Goal: Information Seeking & Learning: Learn about a topic

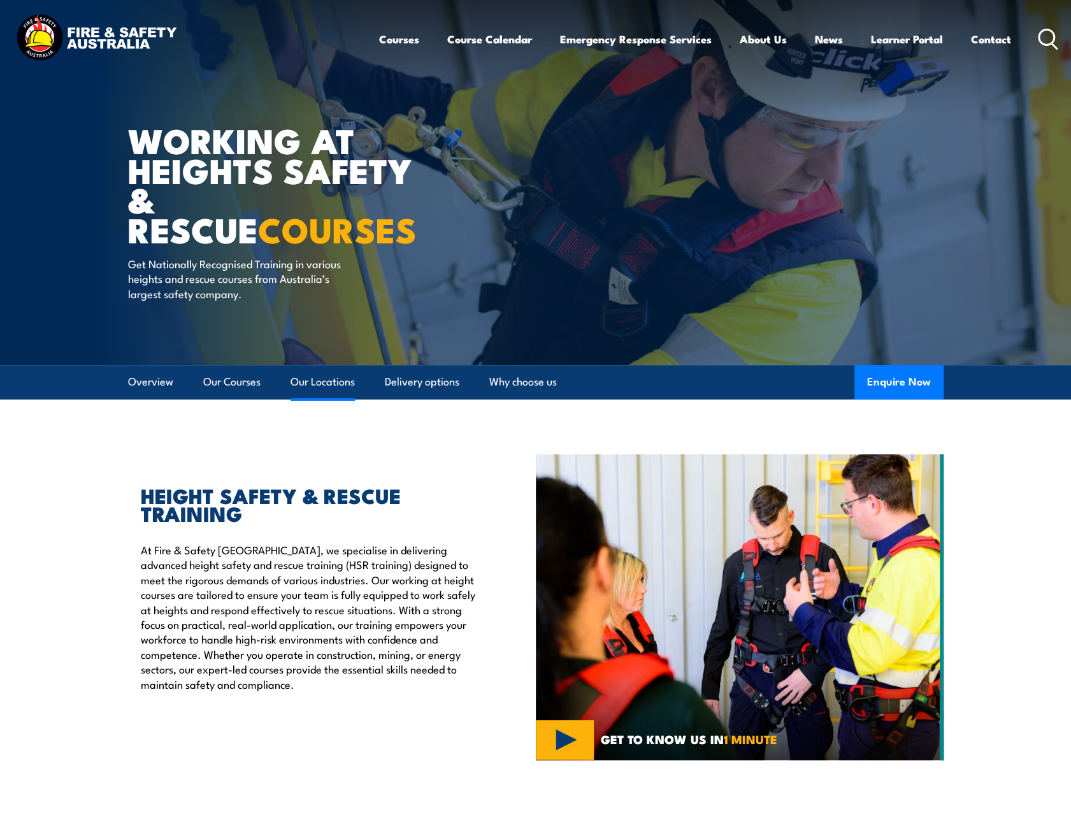
click at [319, 385] on link "Our Locations" at bounding box center [323, 382] width 64 height 34
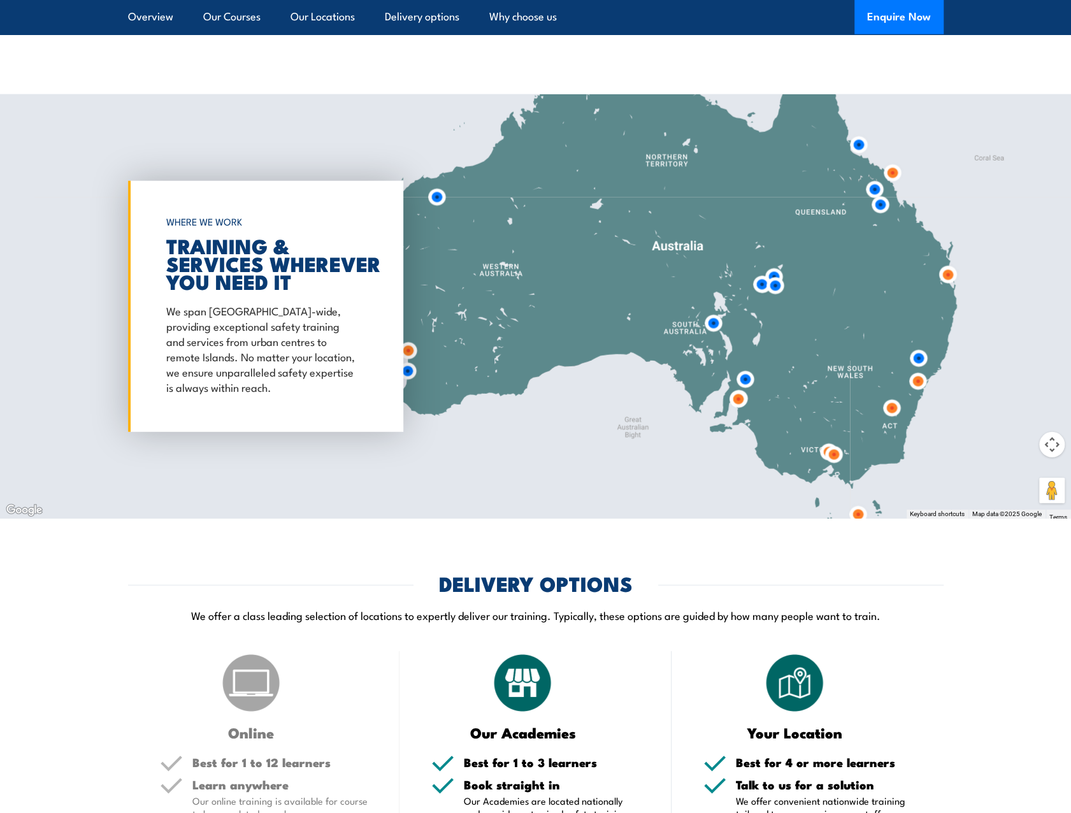
scroll to position [2056, 0]
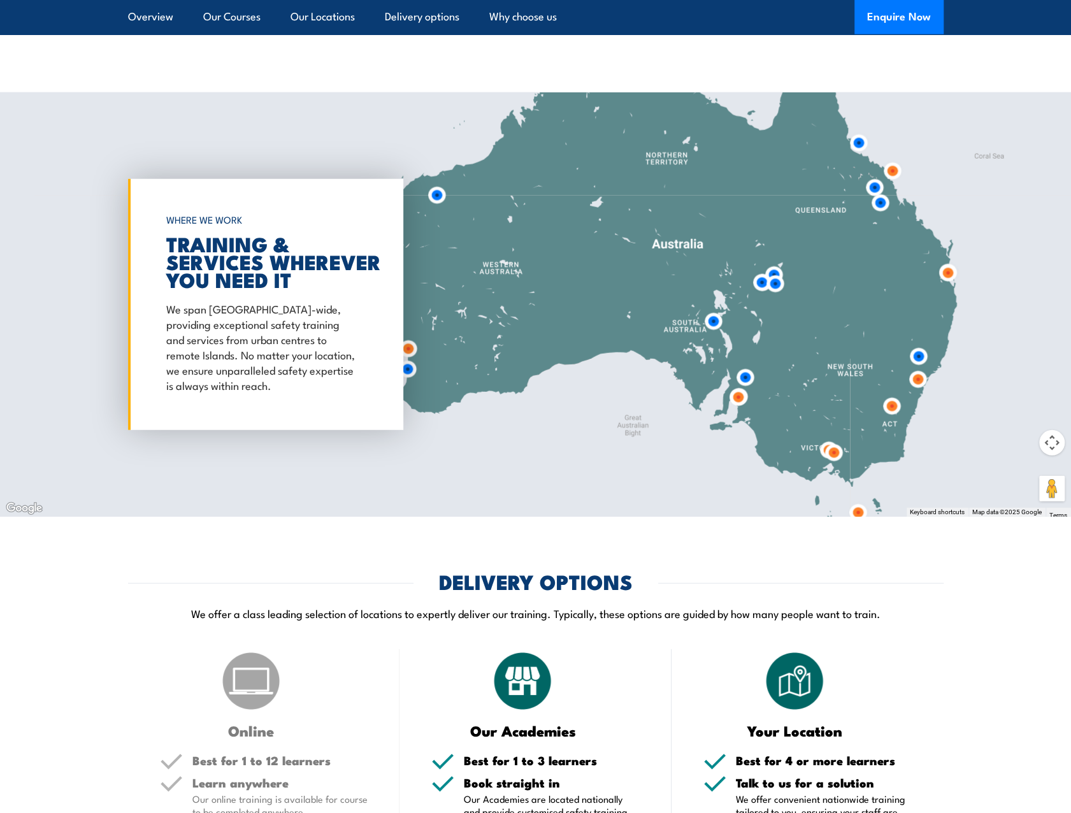
click at [889, 394] on img at bounding box center [892, 406] width 24 height 24
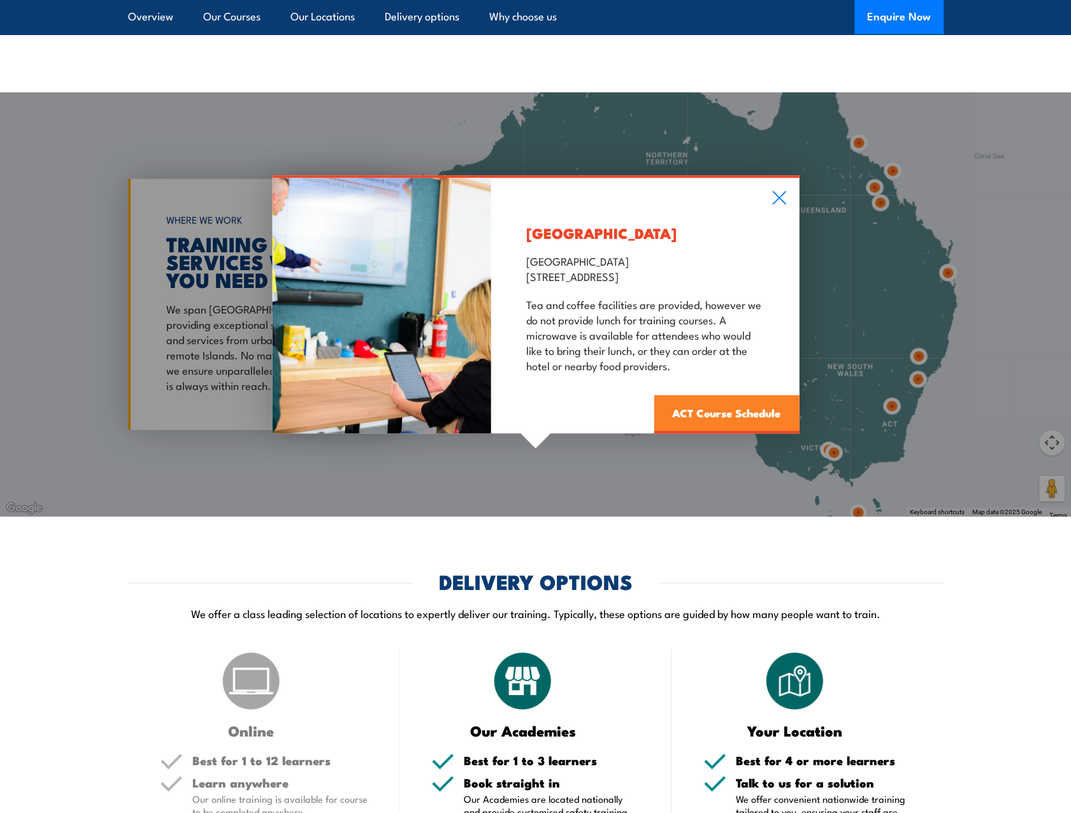
click at [708, 402] on link "ACT Course Schedule" at bounding box center [726, 415] width 145 height 38
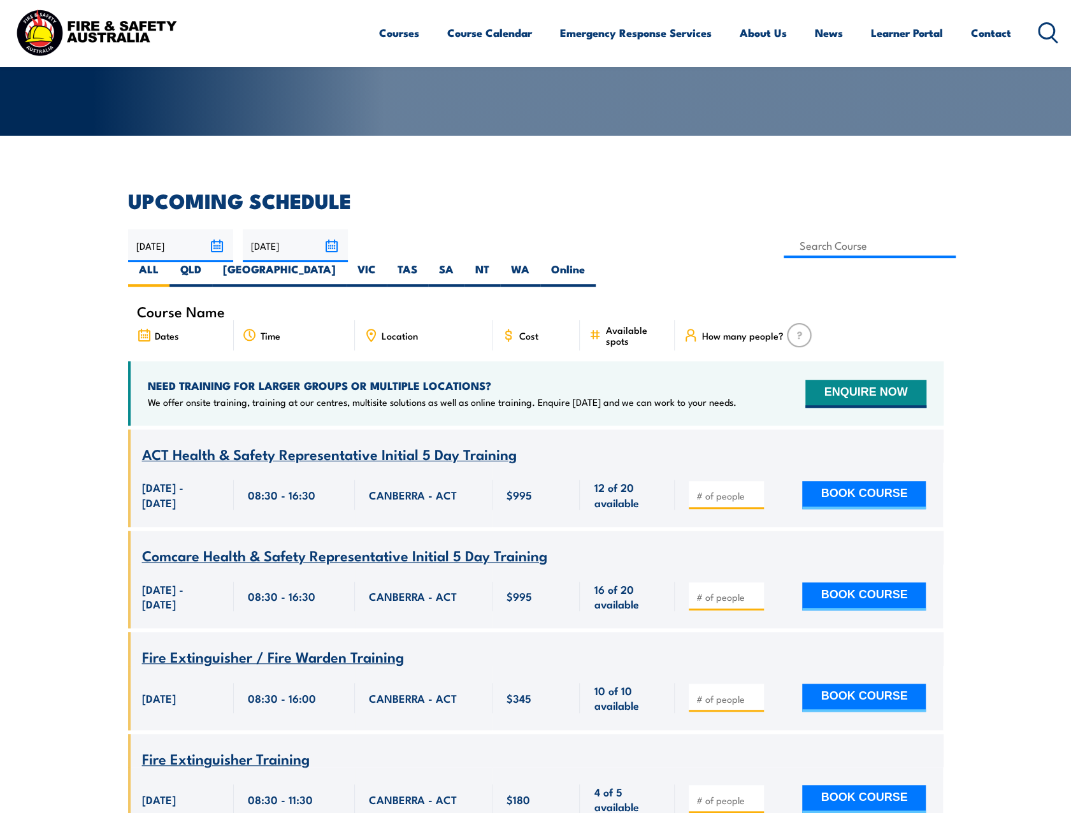
scroll to position [229, 0]
click at [784, 245] on input at bounding box center [870, 245] width 173 height 25
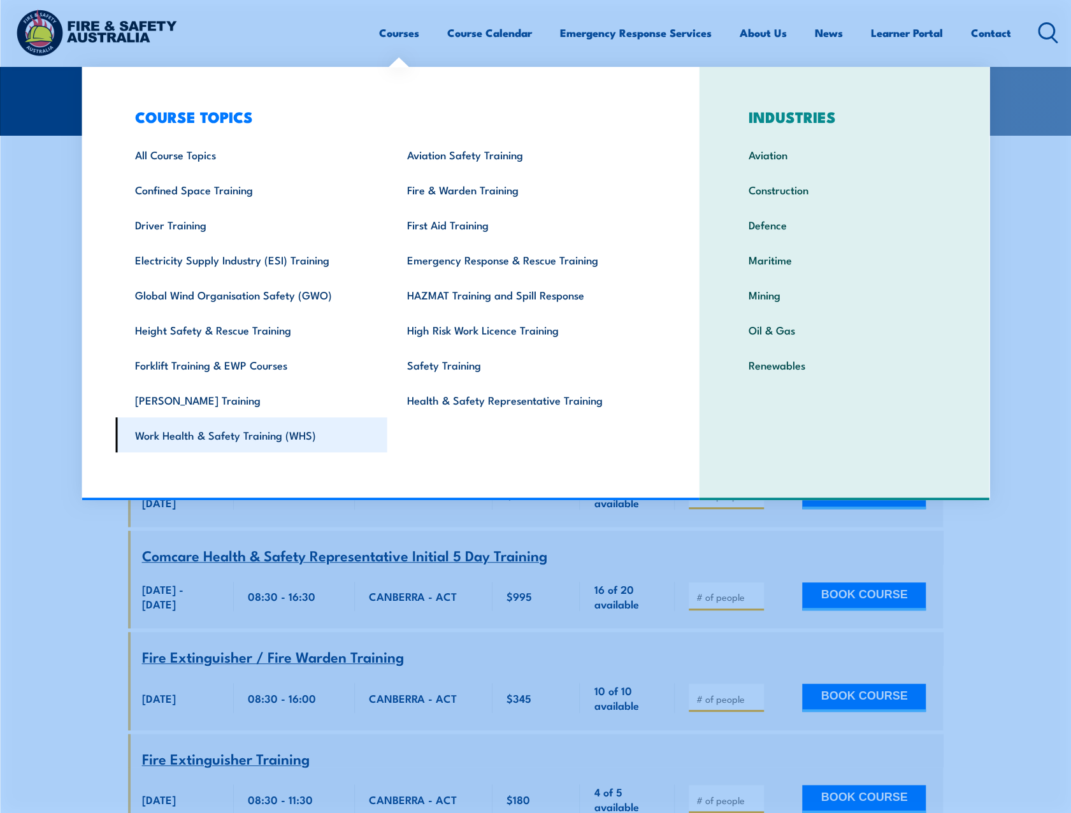
click at [218, 438] on link "Work Health & Safety Training (WHS)" at bounding box center [251, 434] width 272 height 35
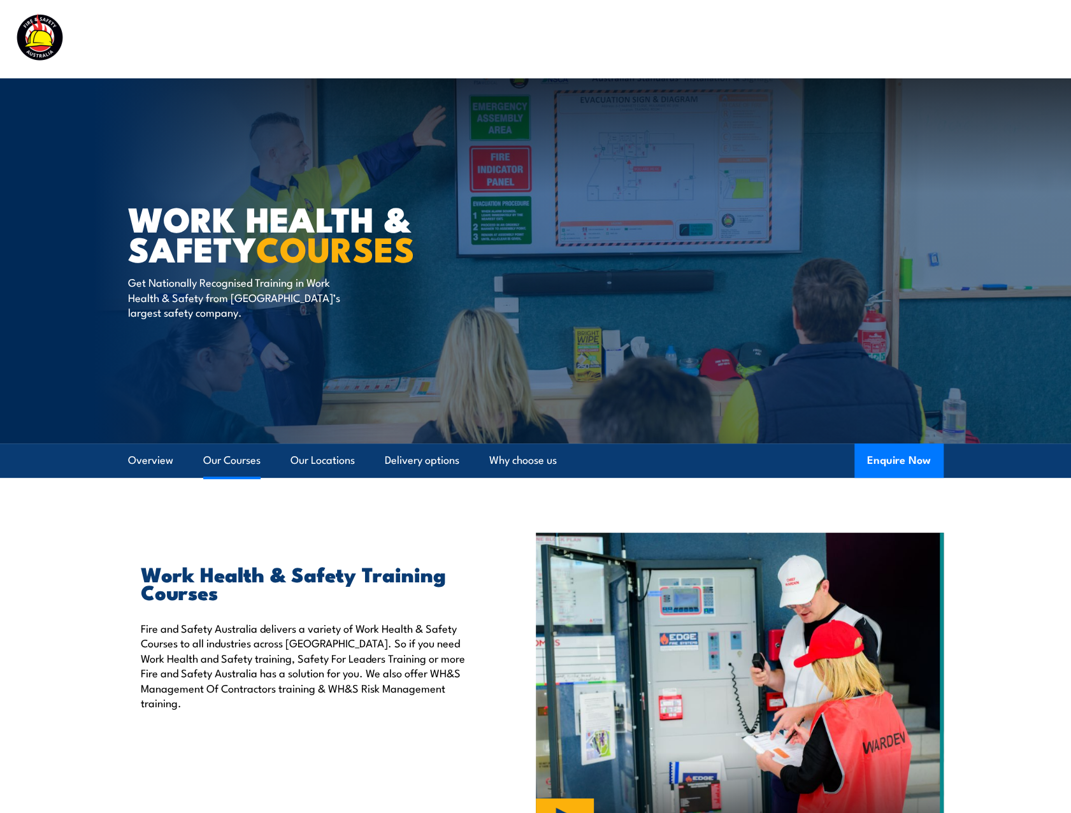
click at [234, 459] on link "Our Courses" at bounding box center [231, 460] width 57 height 34
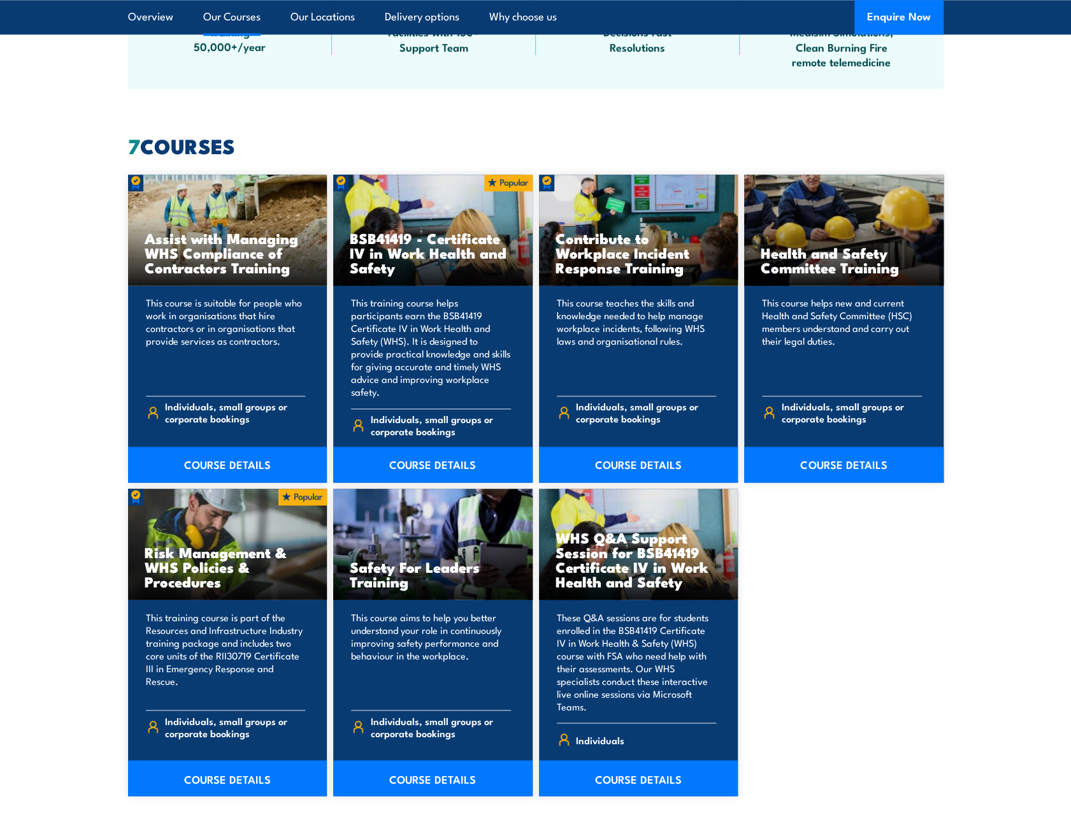
scroll to position [1044, 0]
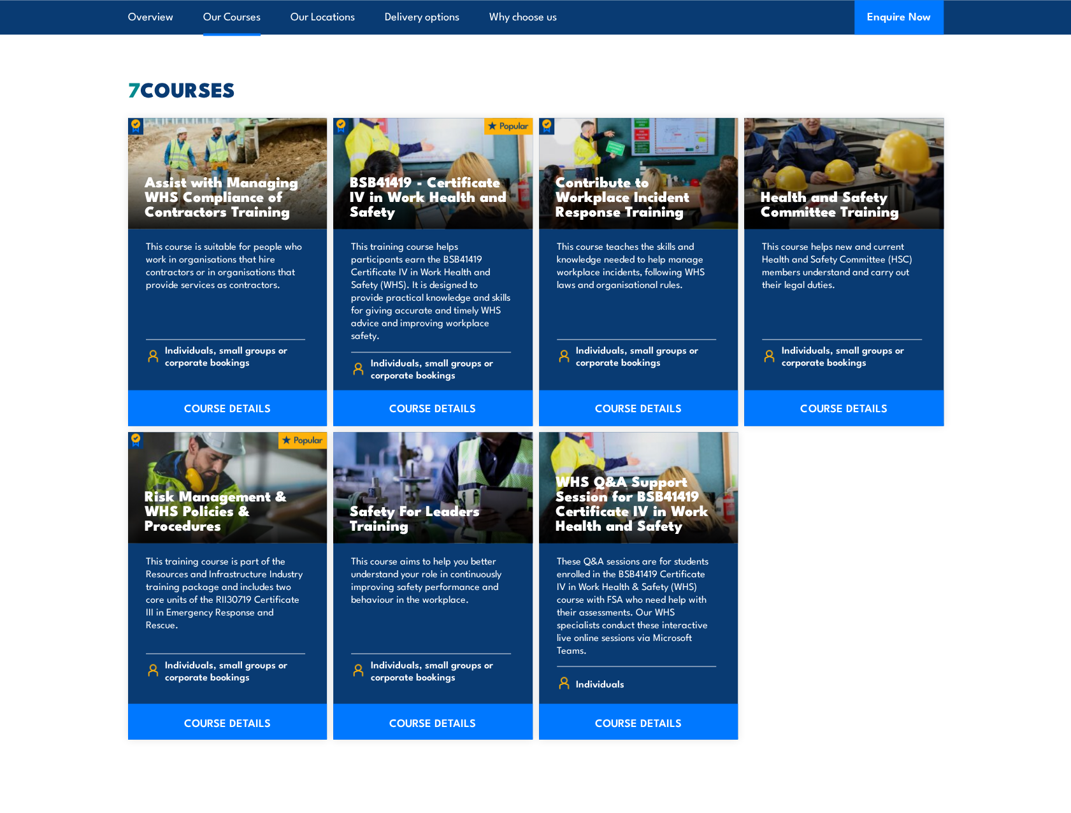
click at [237, 17] on link "Our Courses" at bounding box center [231, 17] width 57 height 34
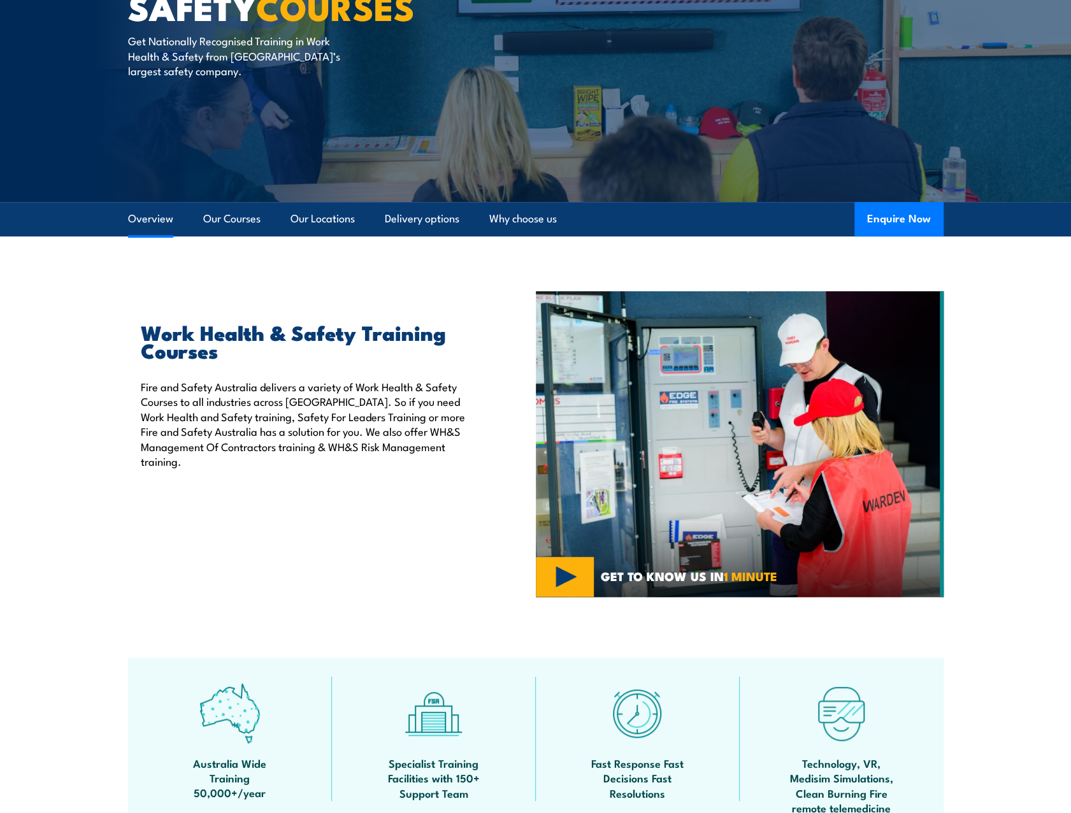
scroll to position [41, 0]
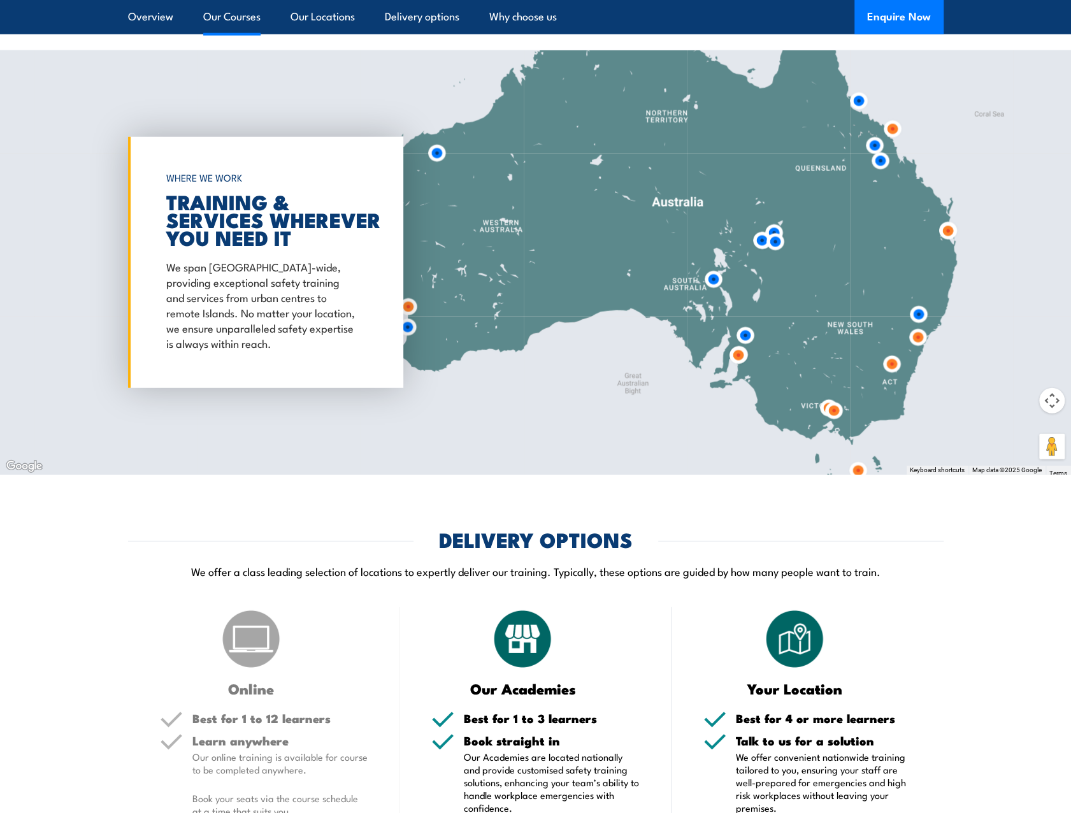
click at [227, 20] on link "Our Courses" at bounding box center [231, 17] width 57 height 34
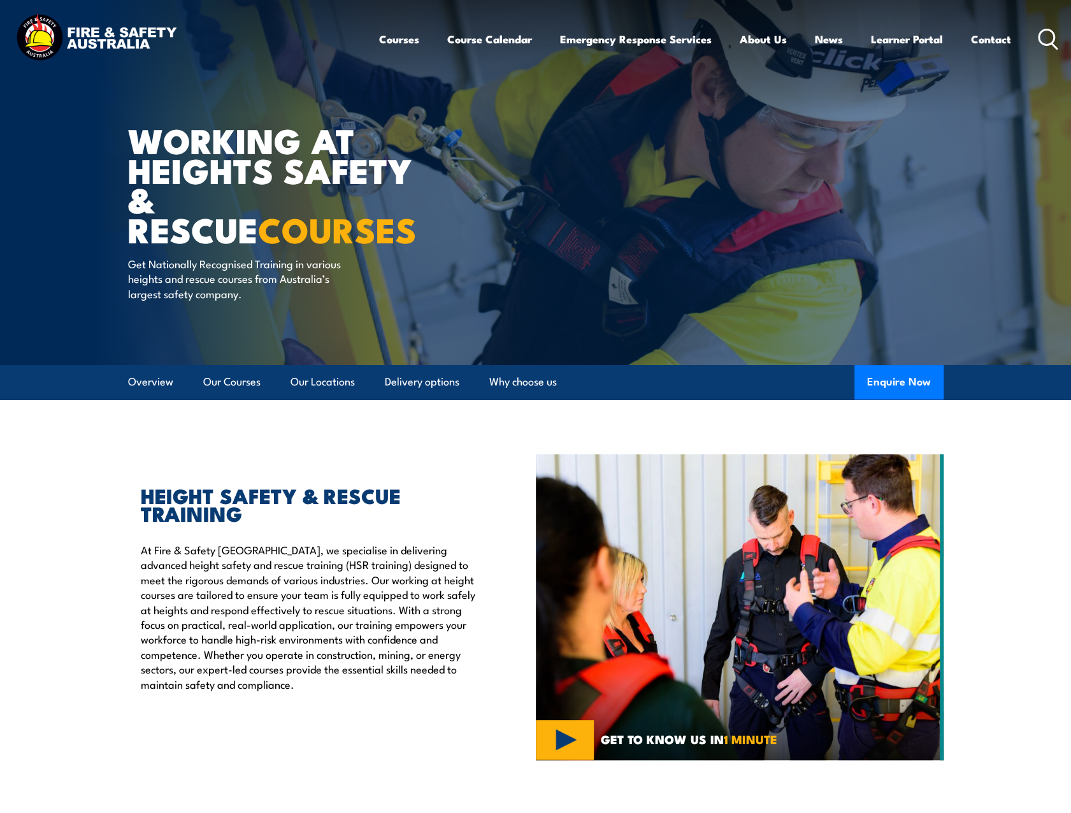
click at [1047, 36] on icon at bounding box center [1048, 39] width 20 height 21
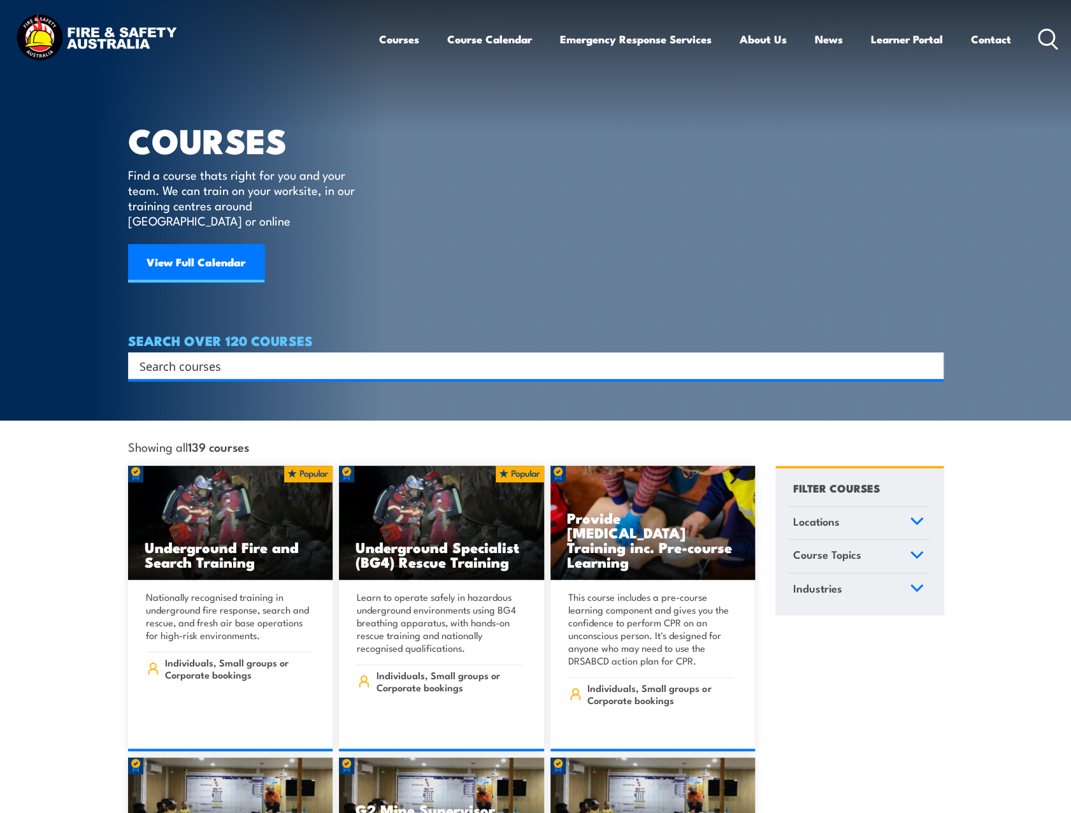
click at [292, 356] on input "Search input" at bounding box center [528, 365] width 776 height 19
click at [219, 356] on input "Search input" at bounding box center [528, 365] width 776 height 19
type input "white card"
